Goal: Task Accomplishment & Management: Manage account settings

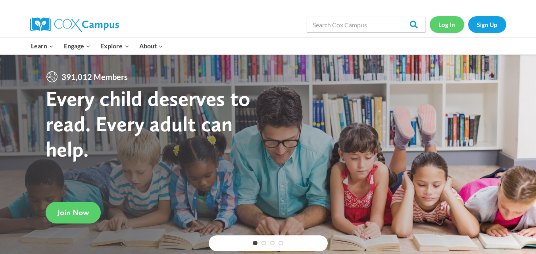
click at [440, 25] on link "Log In" at bounding box center [447, 24] width 35 height 16
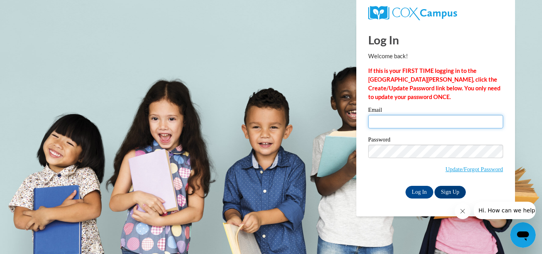
click at [389, 122] on input "Email" at bounding box center [435, 121] width 135 height 13
click at [438, 120] on input "latoshaluster@gmail.com" at bounding box center [435, 121] width 135 height 13
type input "l"
type input "lluster@shelterarmsforkids.com"
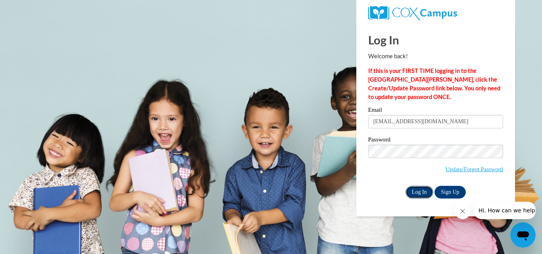
click at [413, 192] on input "Log In" at bounding box center [419, 192] width 28 height 13
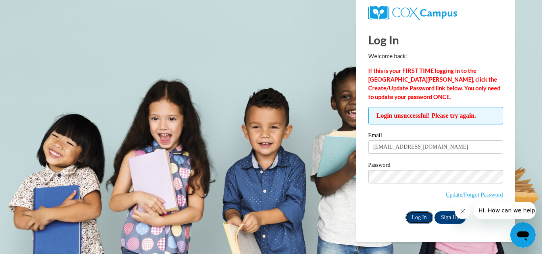
click at [421, 217] on input "Log In" at bounding box center [419, 217] width 28 height 13
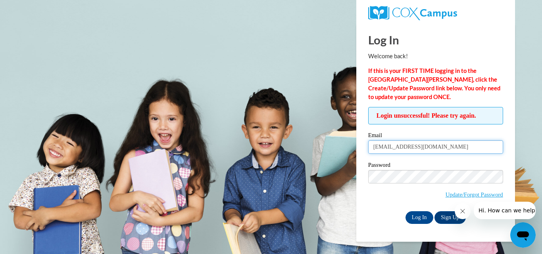
click at [408, 147] on input "lluster@shelterarmsforkids.com" at bounding box center [435, 146] width 135 height 13
type input "lluster@shelteringarmsforkids.com"
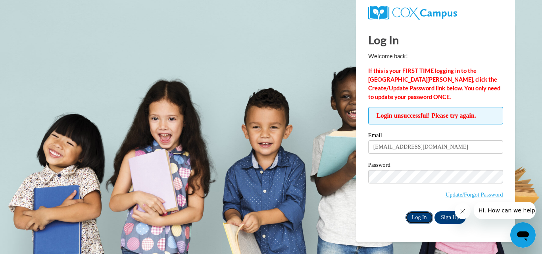
click at [423, 217] on input "Log In" at bounding box center [419, 217] width 28 height 13
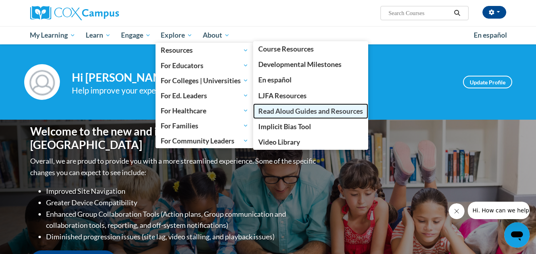
click at [298, 111] on span "Read Aloud Guides and Resources" at bounding box center [310, 111] width 105 height 8
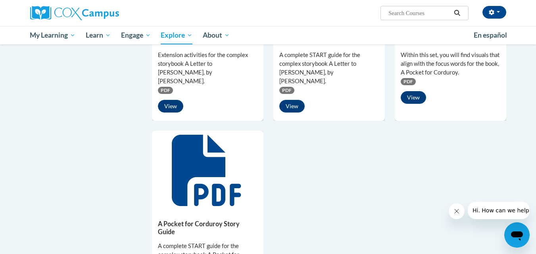
scroll to position [580, 0]
